Goal: Submit feedback/report problem

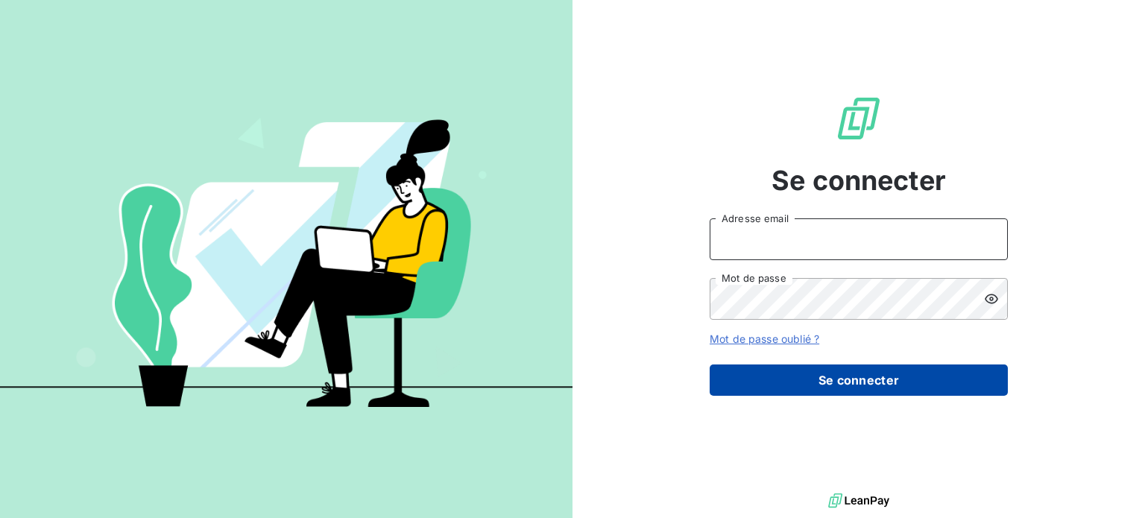
type input "[PERSON_NAME][EMAIL_ADDRESS][DOMAIN_NAME]"
click at [858, 382] on button "Se connecter" at bounding box center [858, 379] width 298 height 31
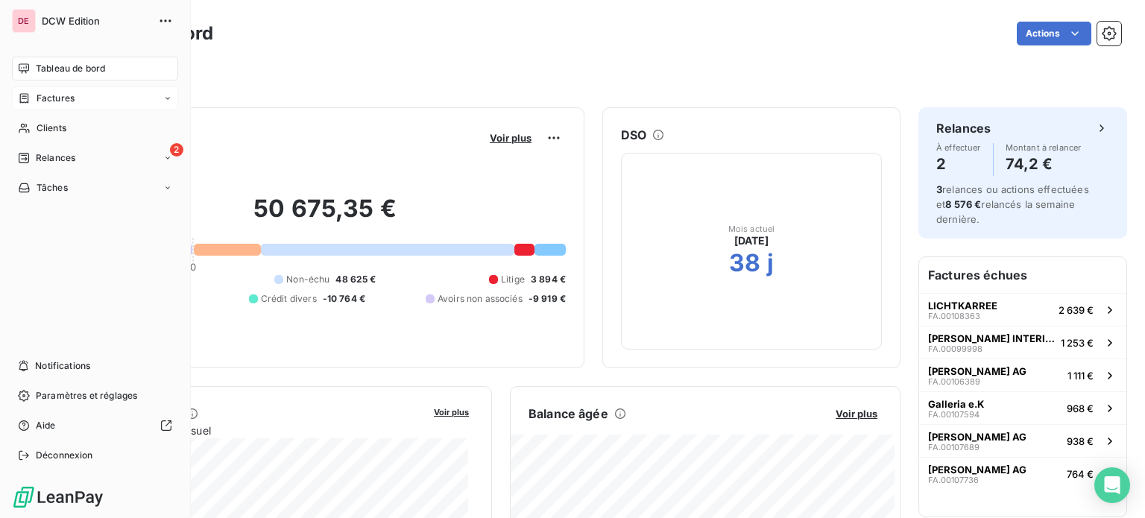
click at [164, 102] on icon at bounding box center [167, 98] width 9 height 9
click at [83, 128] on div "Factures" at bounding box center [104, 128] width 148 height 24
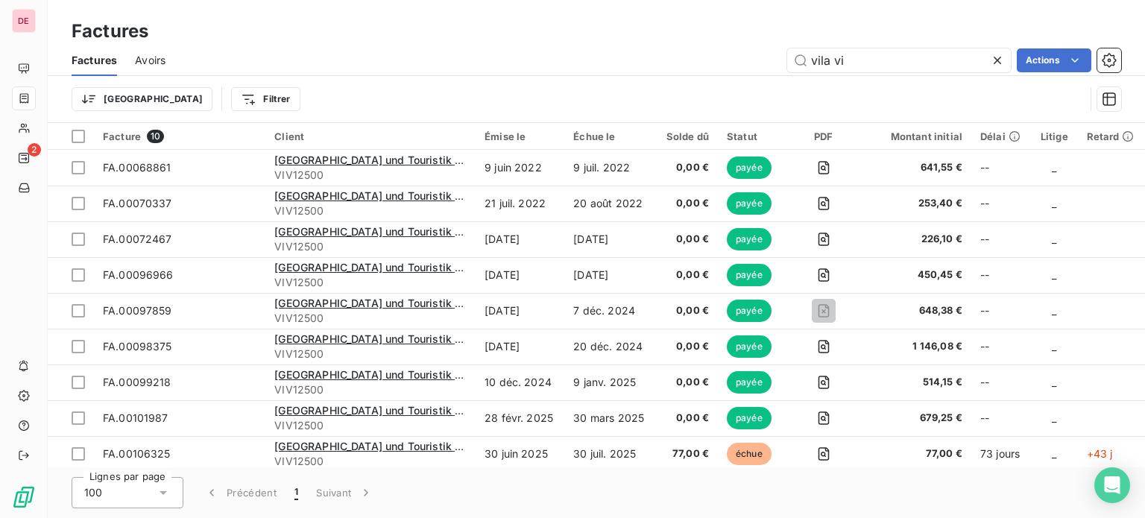
drag, startPoint x: 864, startPoint y: 59, endPoint x: 749, endPoint y: 53, distance: 115.7
click at [749, 53] on div "vila vi Actions" at bounding box center [651, 60] width 937 height 24
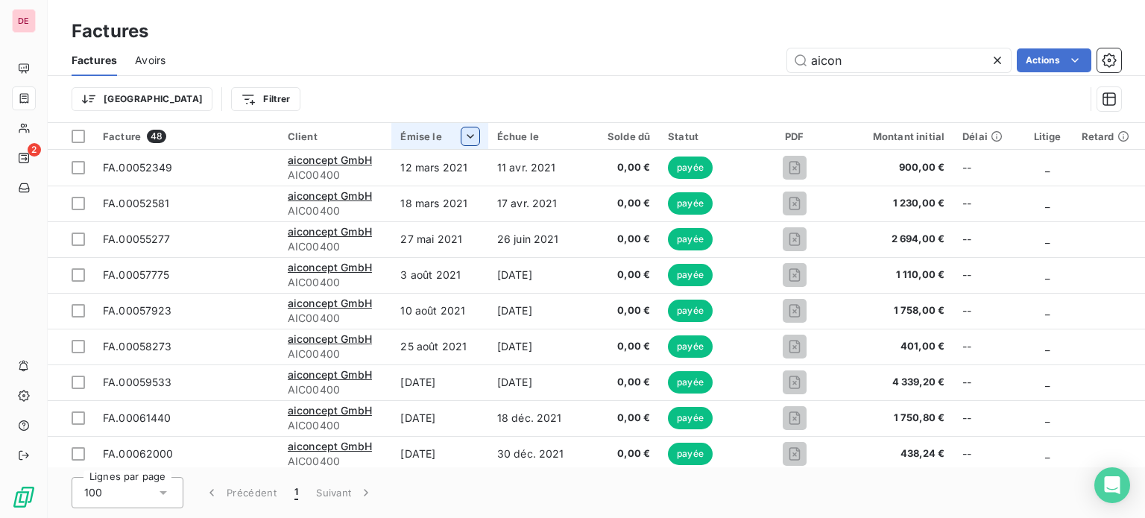
type input "aicon"
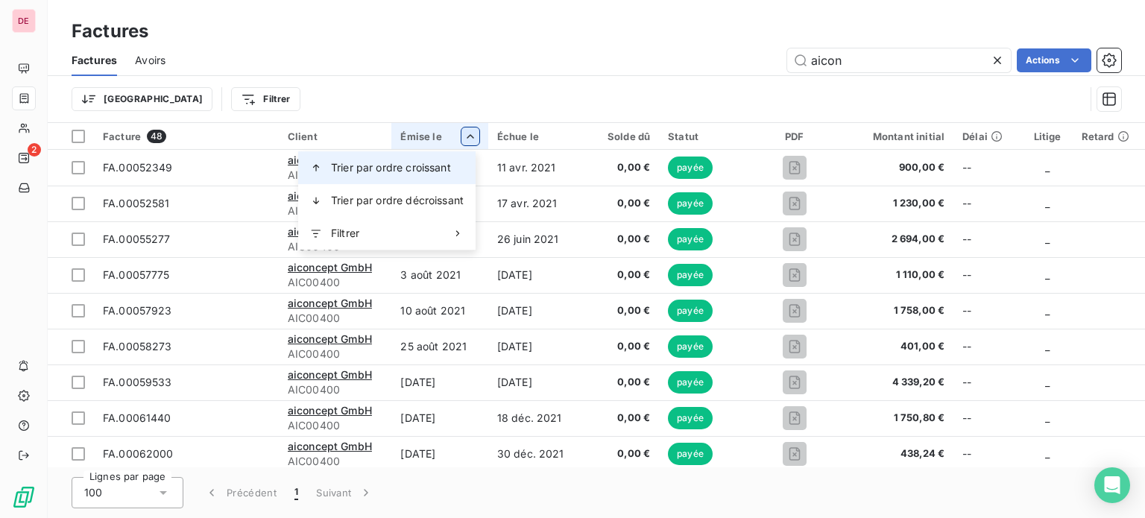
click at [417, 162] on span "Trier par ordre croissant" at bounding box center [391, 167] width 120 height 15
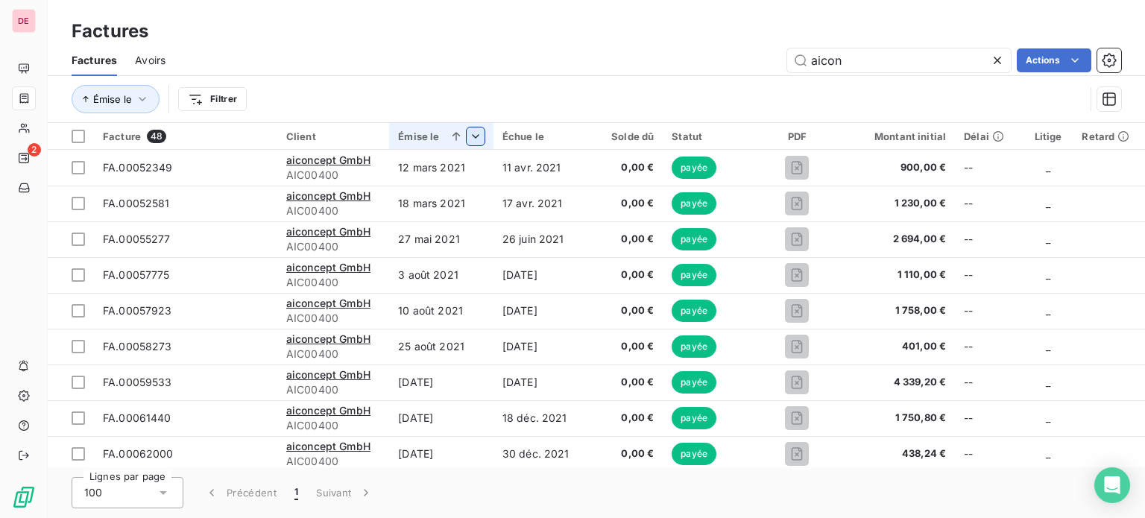
click at [432, 134] on div "Émise le" at bounding box center [441, 136] width 86 height 12
click at [469, 136] on icon at bounding box center [476, 136] width 15 height 15
click at [469, 135] on icon at bounding box center [476, 136] width 15 height 15
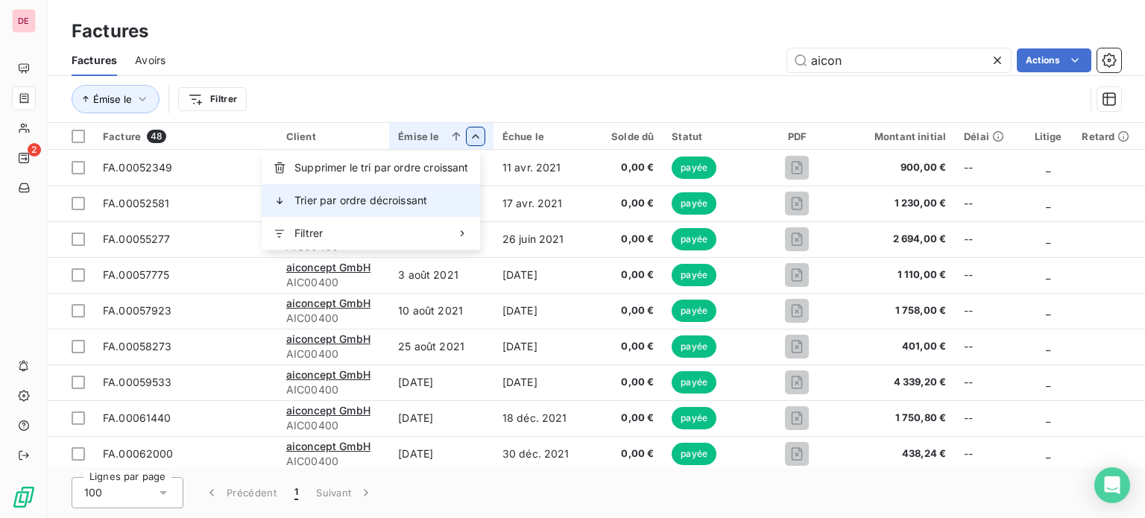
click at [395, 199] on span "Trier par ordre décroissant" at bounding box center [360, 200] width 133 height 15
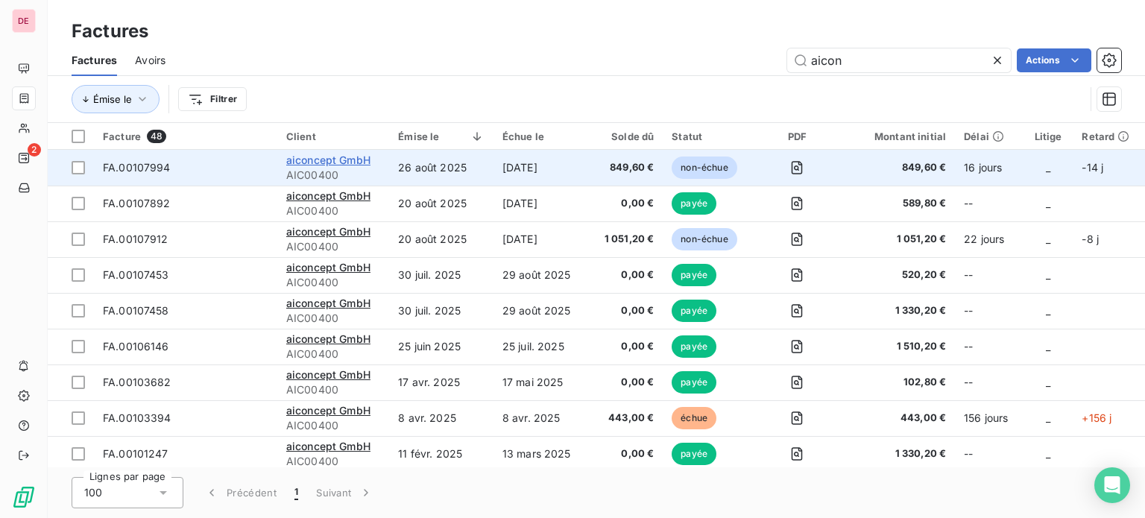
click at [325, 161] on span "aiconcept GmbH" at bounding box center [328, 160] width 84 height 13
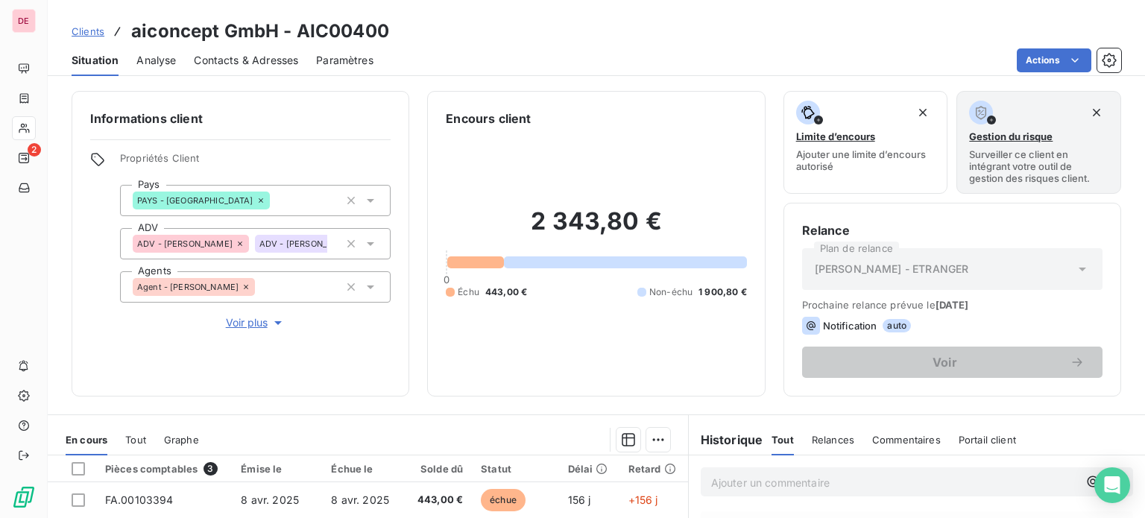
scroll to position [268, 0]
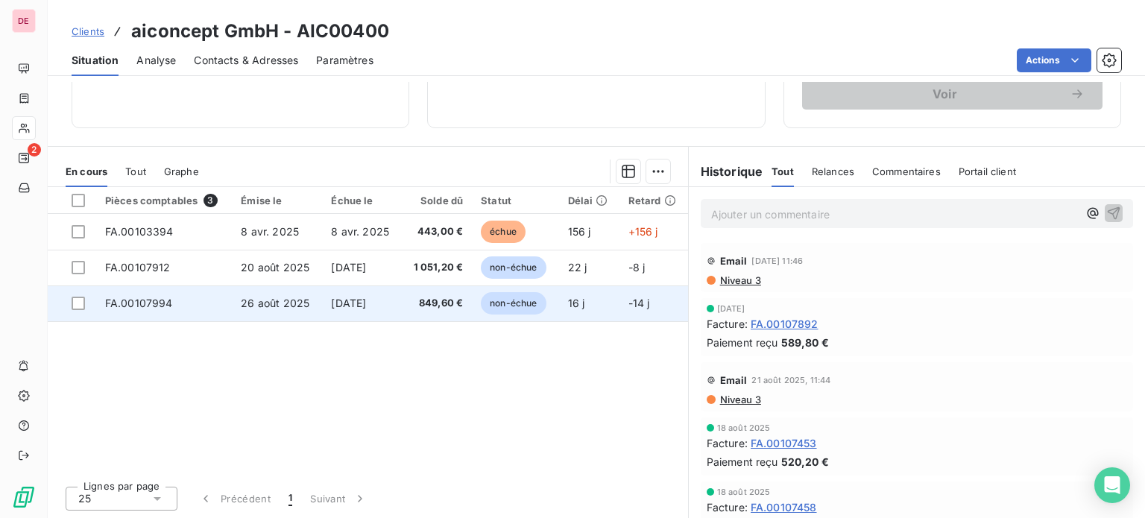
click at [140, 302] on span "FA.00107994" at bounding box center [139, 303] width 68 height 13
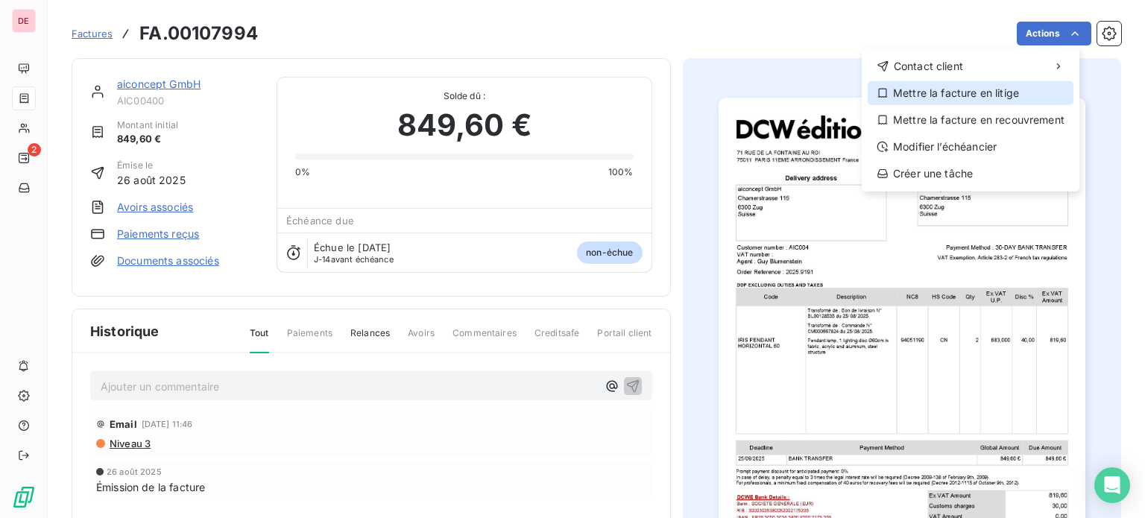
click at [954, 95] on div "Mettre la facture en litige" at bounding box center [970, 93] width 206 height 24
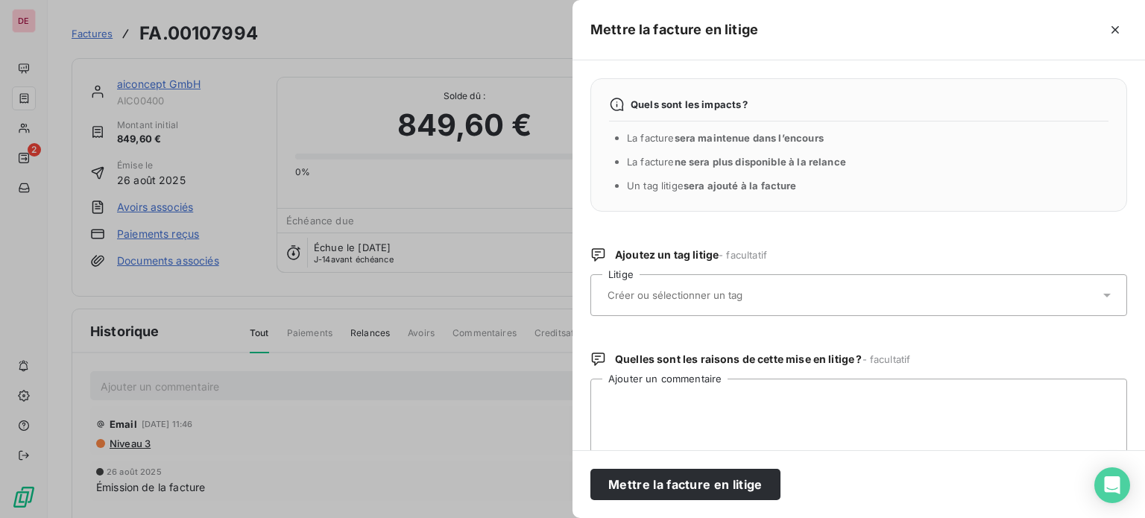
click at [698, 295] on input "text" at bounding box center [714, 294] width 217 height 13
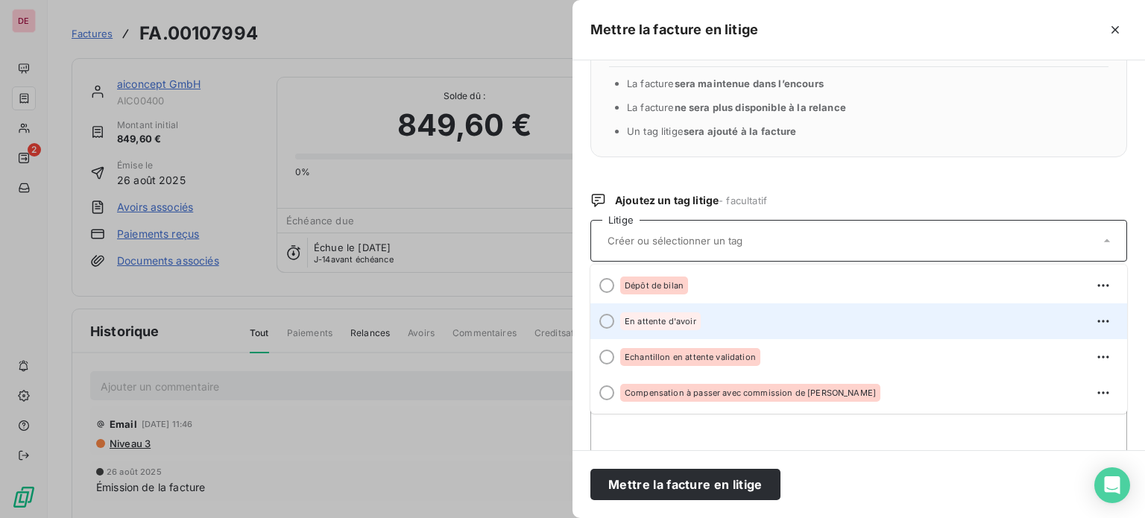
scroll to position [100, 0]
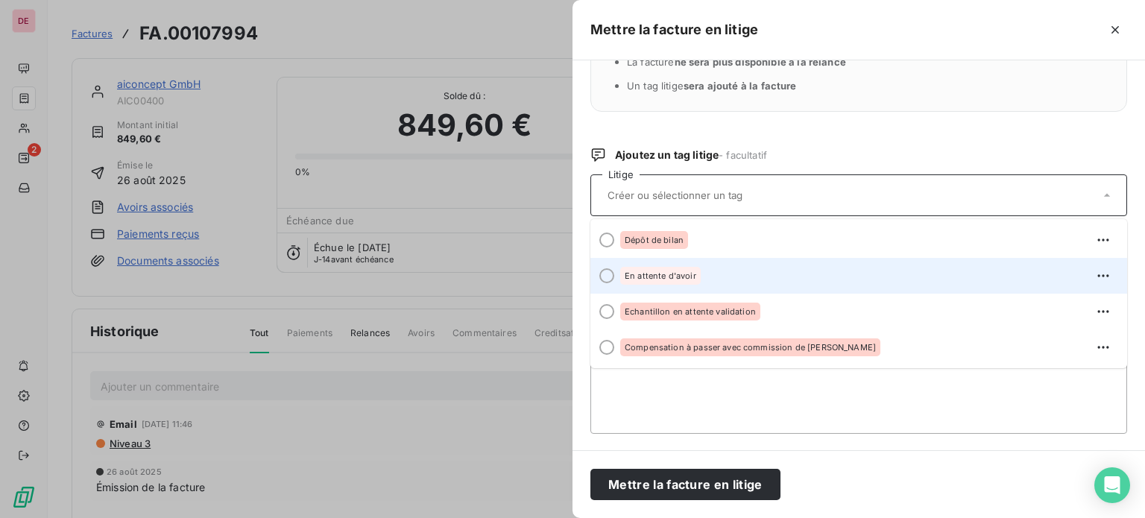
click at [608, 276] on div at bounding box center [606, 275] width 15 height 15
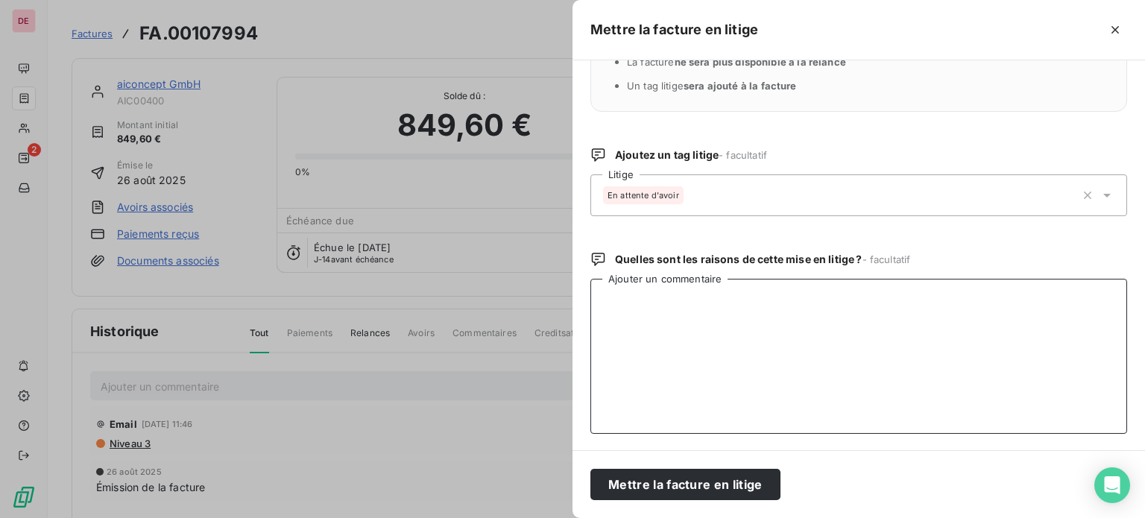
click at [672, 298] on textarea "Ajouter un commentaire" at bounding box center [858, 356] width 537 height 155
type textarea "b"
click at [614, 301] on textarea "BR6281 en cours" at bounding box center [858, 356] width 537 height 155
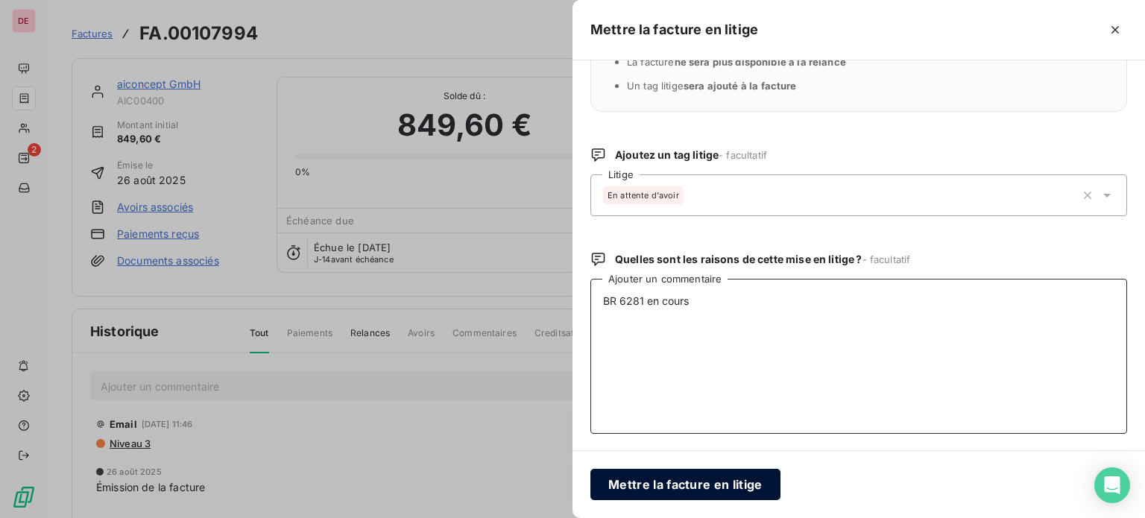
type textarea "BR 6281 en cours"
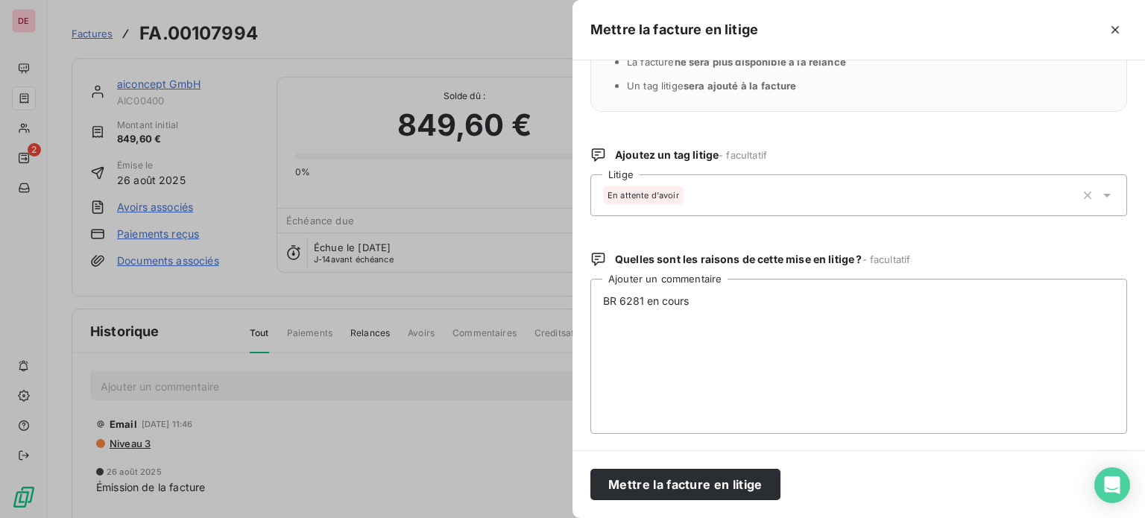
drag, startPoint x: 689, startPoint y: 487, endPoint x: 817, endPoint y: 145, distance: 366.0
click at [817, 145] on div "Mettre la facture en litige Quels sont les impacts ? La facture sera maintenue …" at bounding box center [858, 259] width 572 height 518
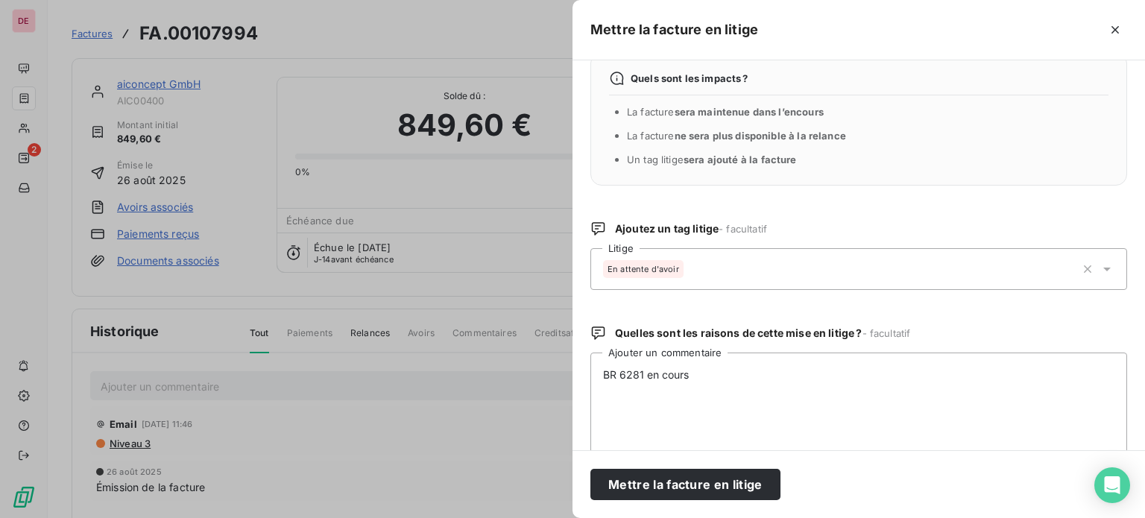
scroll to position [0, 0]
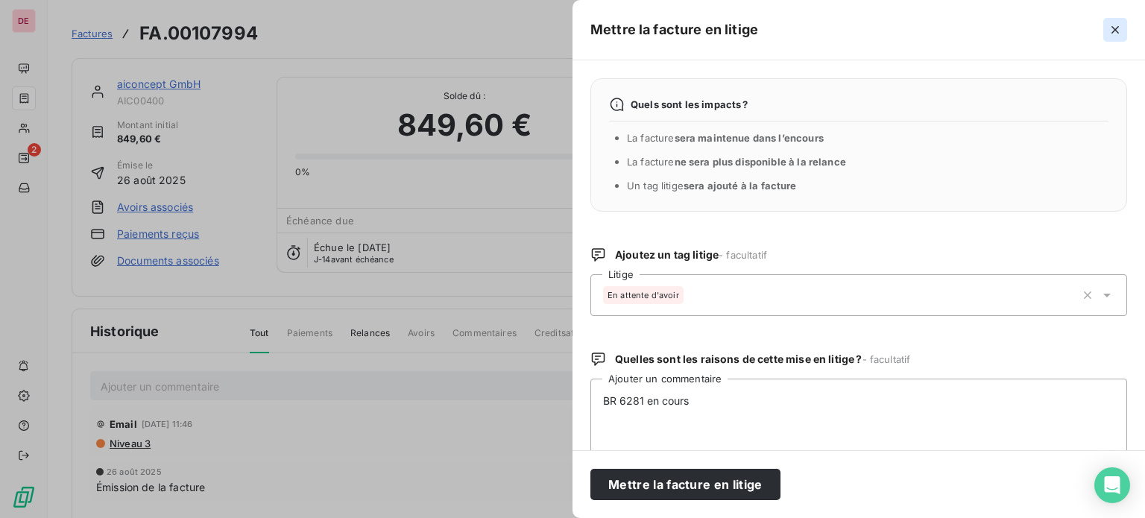
click at [1113, 32] on icon "button" at bounding box center [1114, 29] width 15 height 15
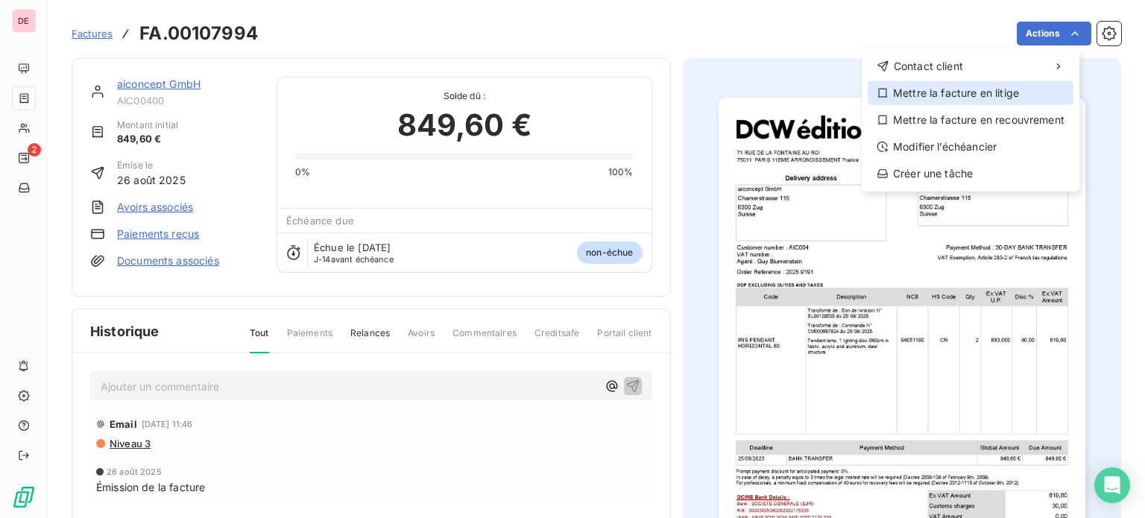
click at [940, 94] on div "Mettre la facture en litige" at bounding box center [970, 93] width 206 height 24
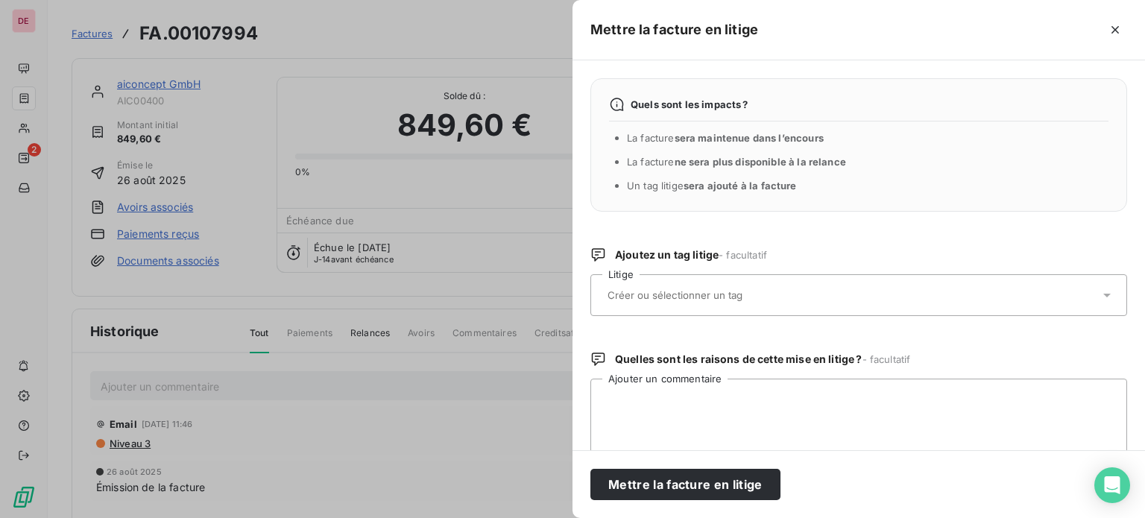
click at [742, 290] on input "text" at bounding box center [714, 294] width 217 height 13
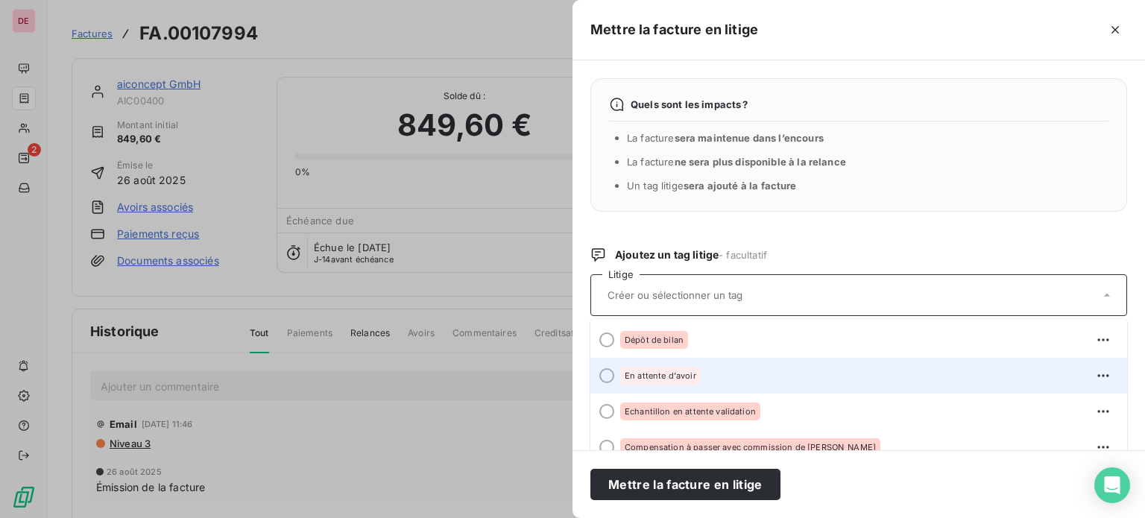
click at [683, 380] on div "En attente d'avoir" at bounding box center [660, 376] width 80 height 18
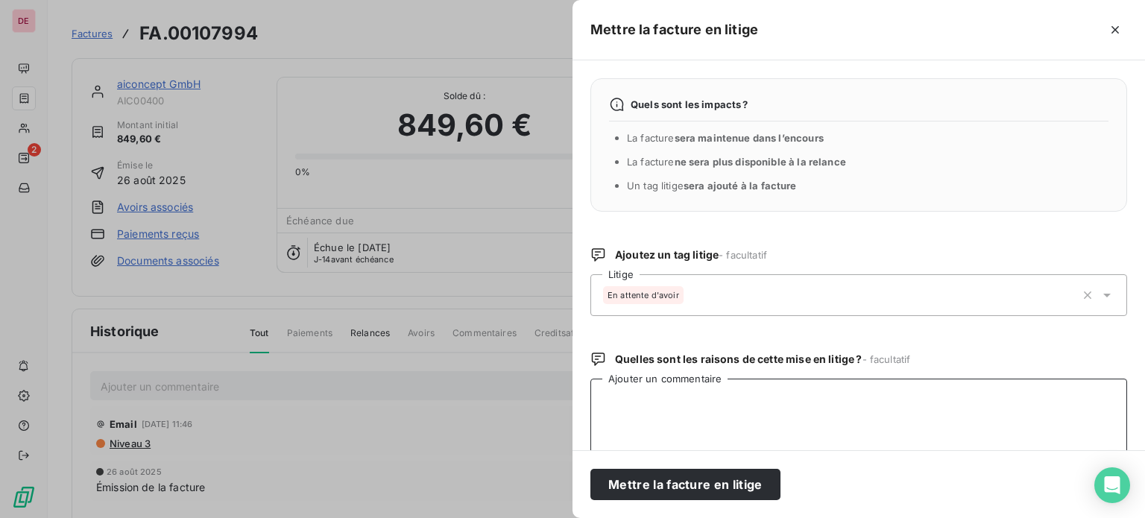
click at [673, 411] on textarea "Ajouter un commentaire" at bounding box center [858, 456] width 537 height 155
type textarea "b"
type textarea "BR 6281 en cours"
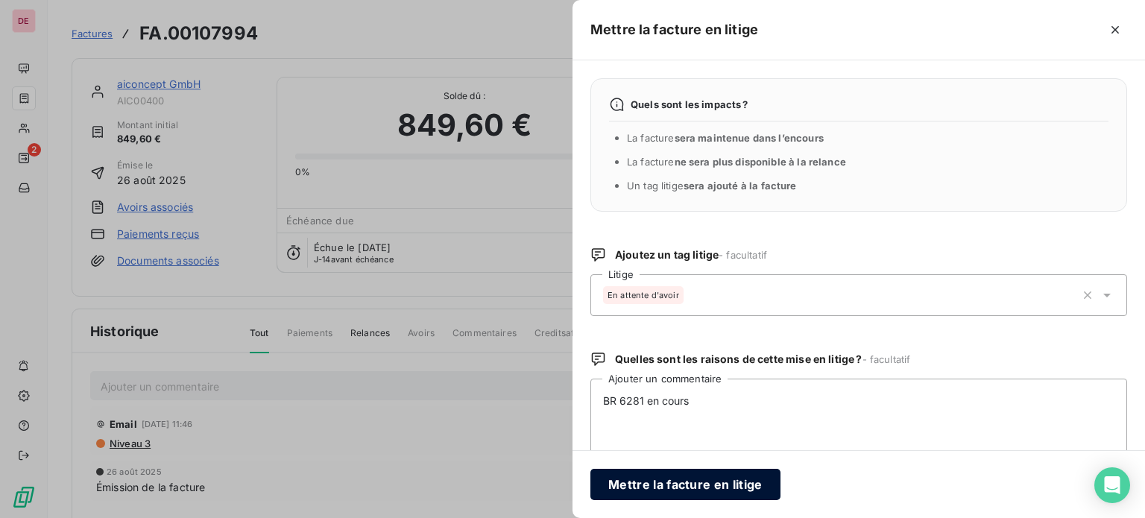
click at [711, 477] on button "Mettre la facture en litige" at bounding box center [685, 484] width 190 height 31
